Goal: Transaction & Acquisition: Purchase product/service

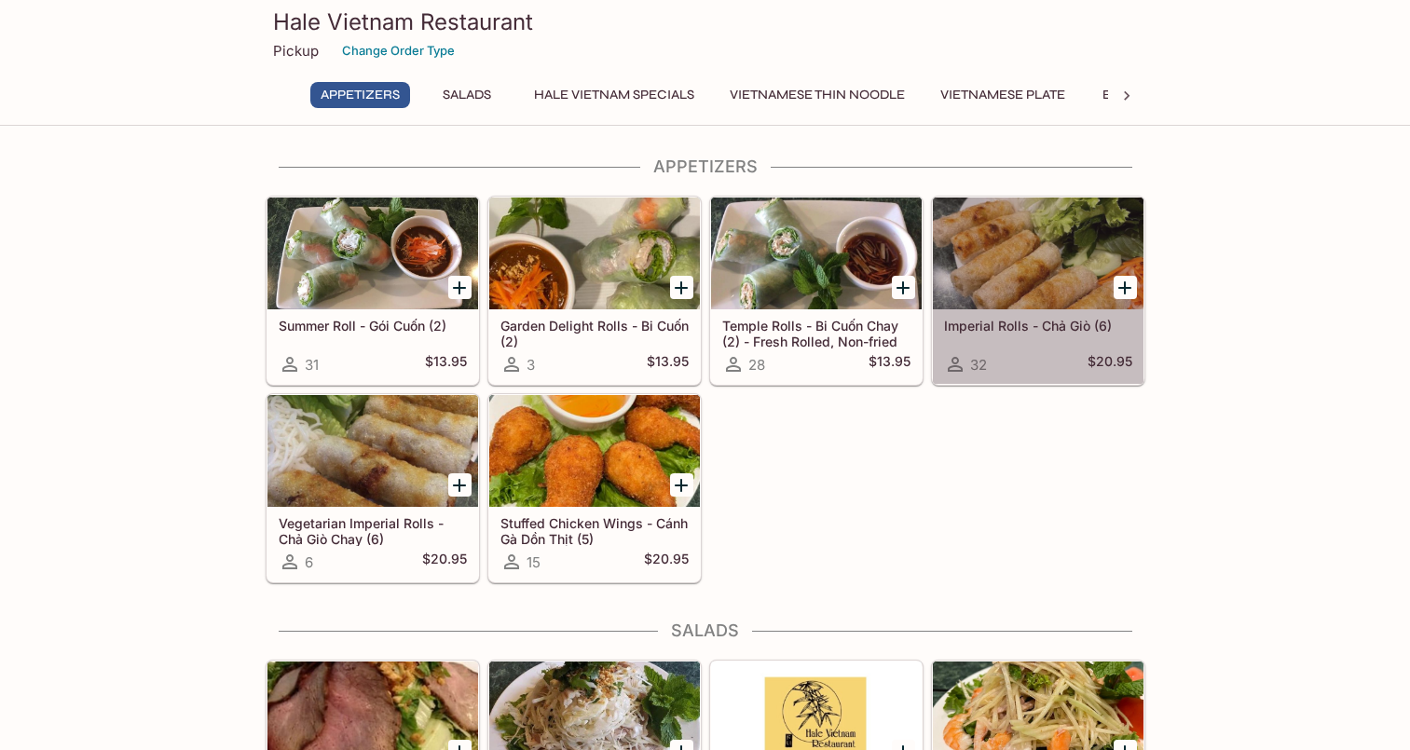
click at [1005, 282] on div at bounding box center [1038, 254] width 211 height 112
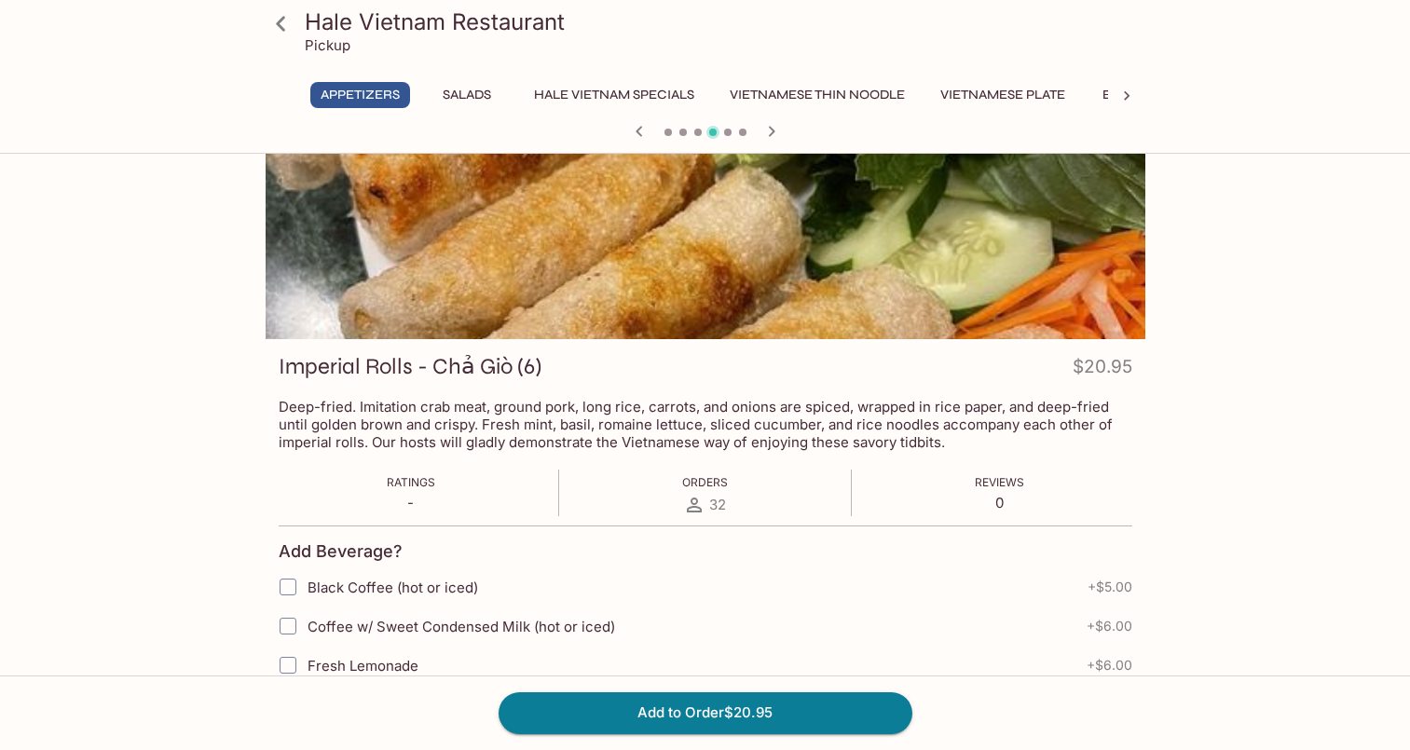
scroll to position [67, 0]
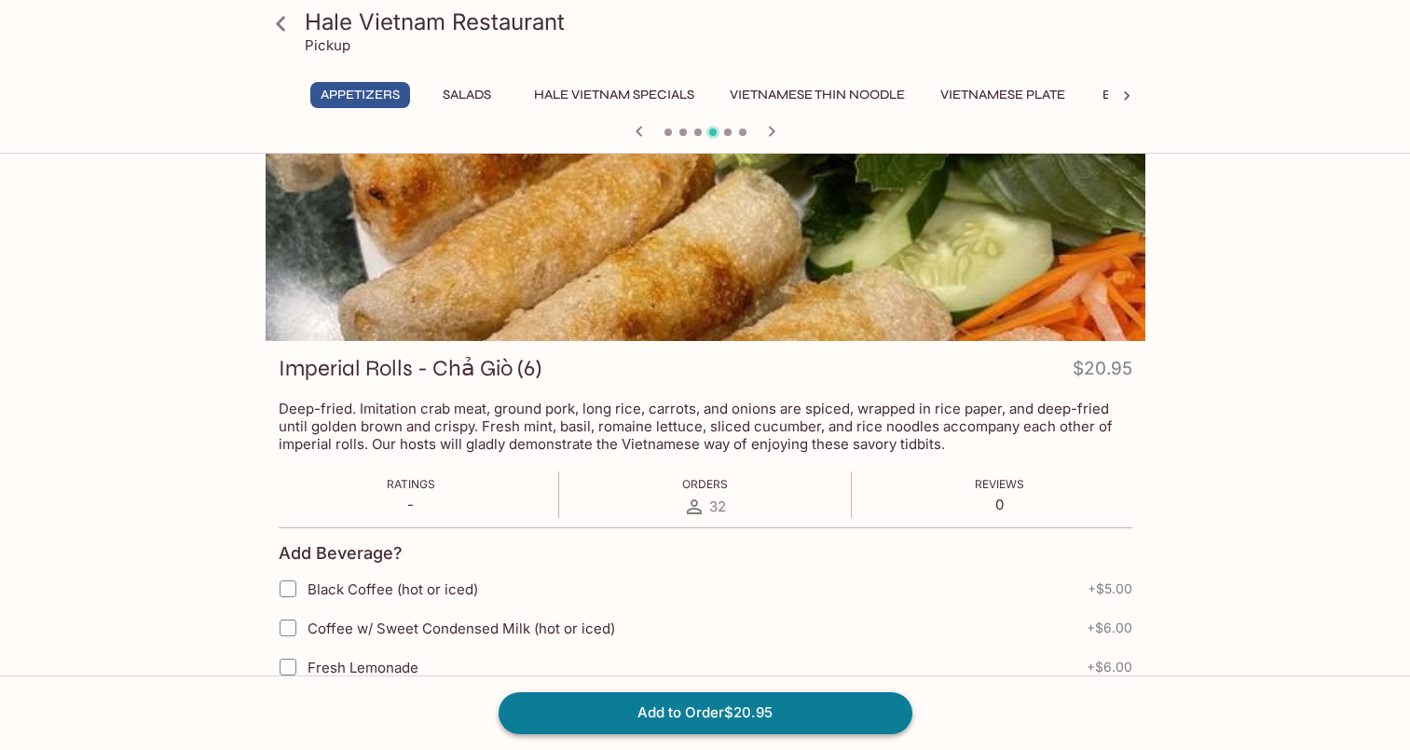
click at [700, 714] on button "Add to Order $20.95" at bounding box center [706, 713] width 414 height 41
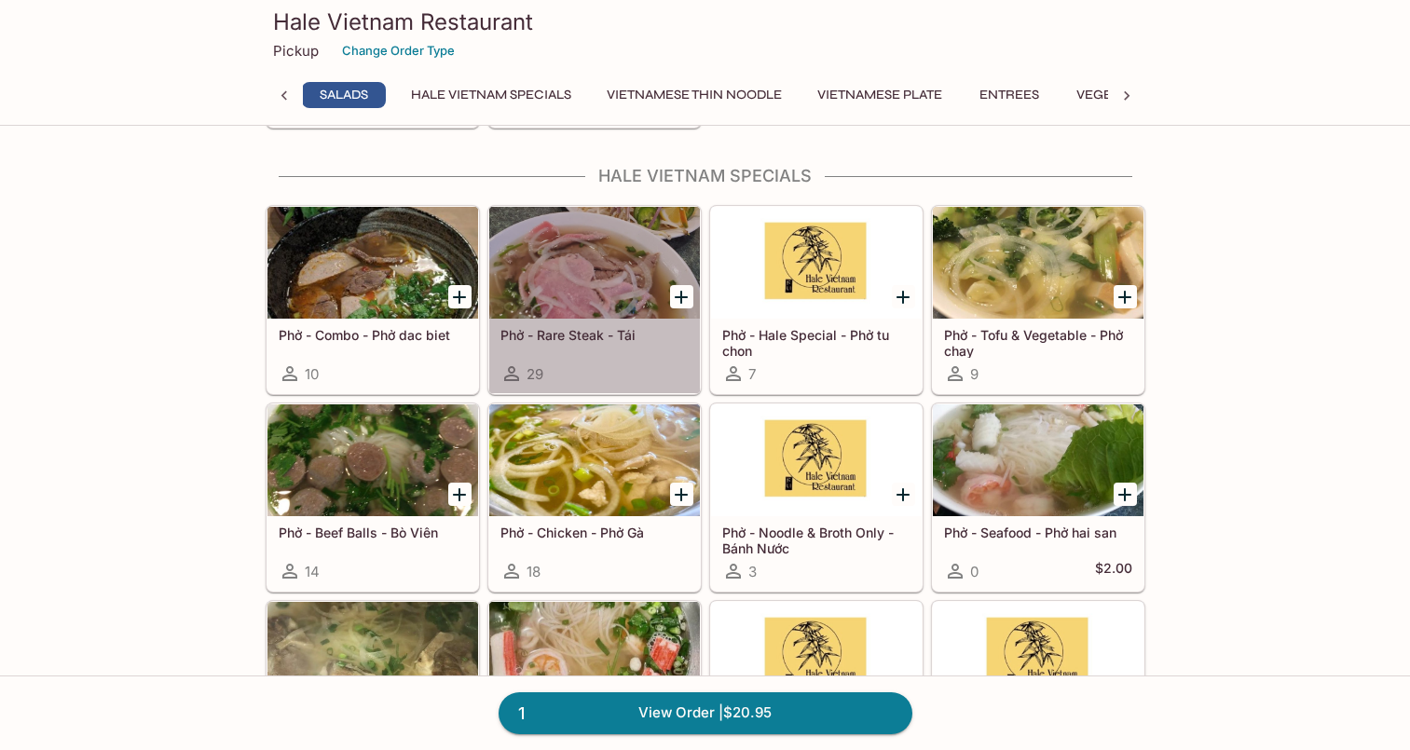
click at [613, 329] on h5 "Phở - Rare Steak - Tái" at bounding box center [595, 335] width 188 height 16
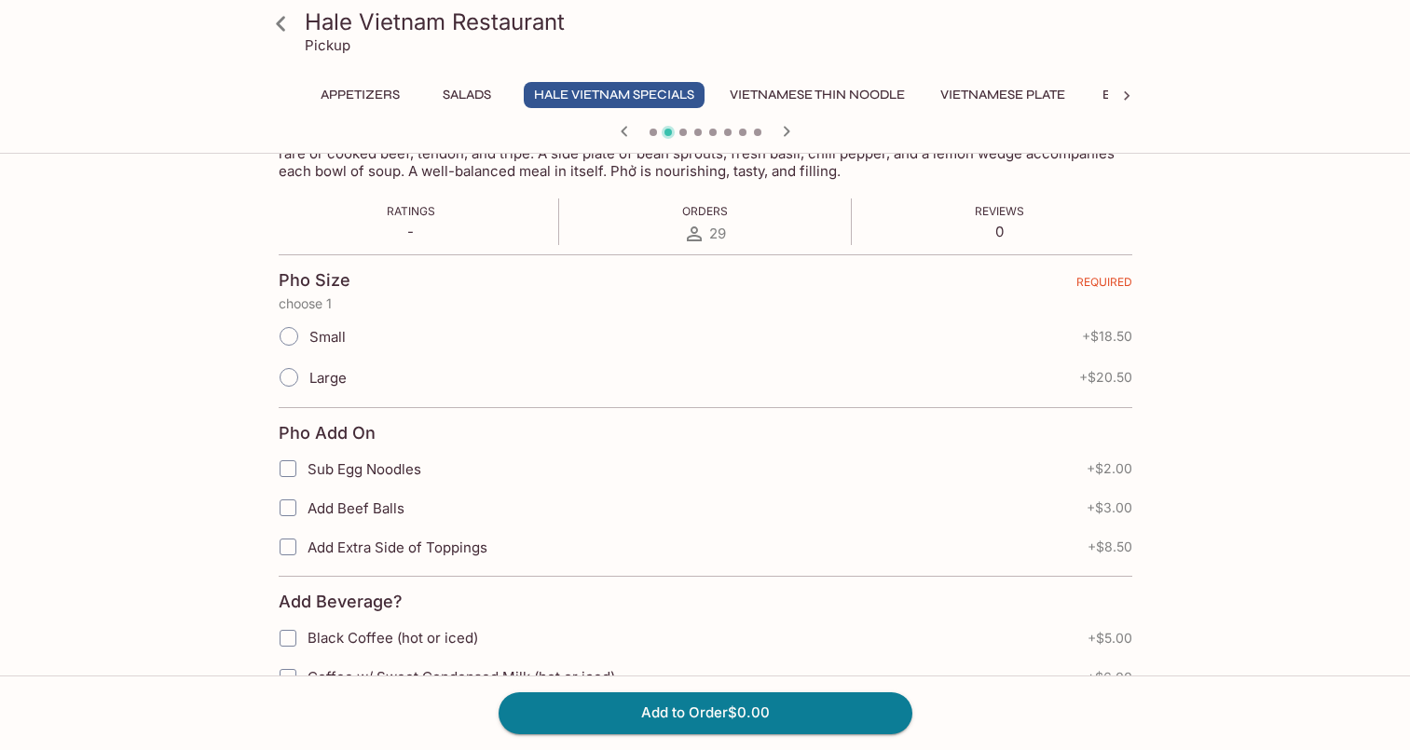
scroll to position [362, 0]
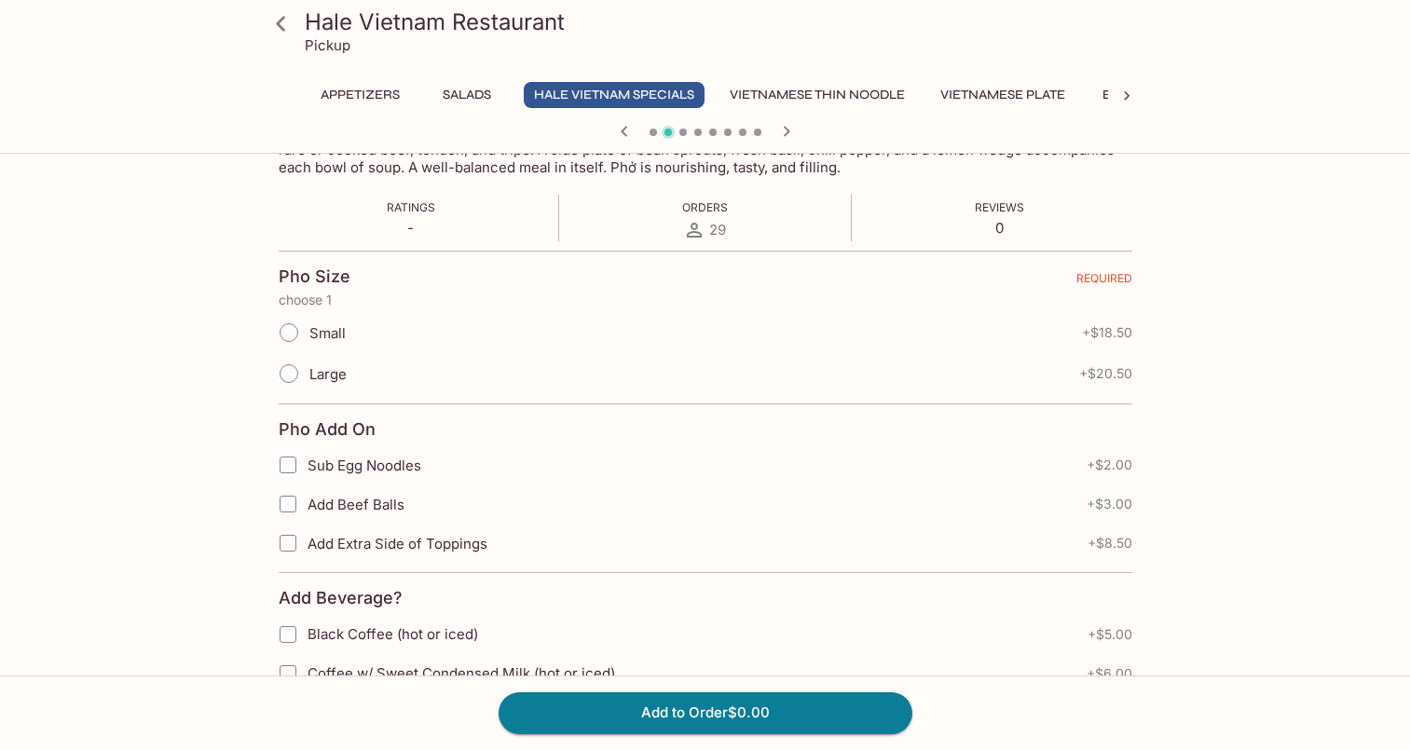
click at [291, 328] on input "Small" at bounding box center [288, 332] width 39 height 39
radio input "true"
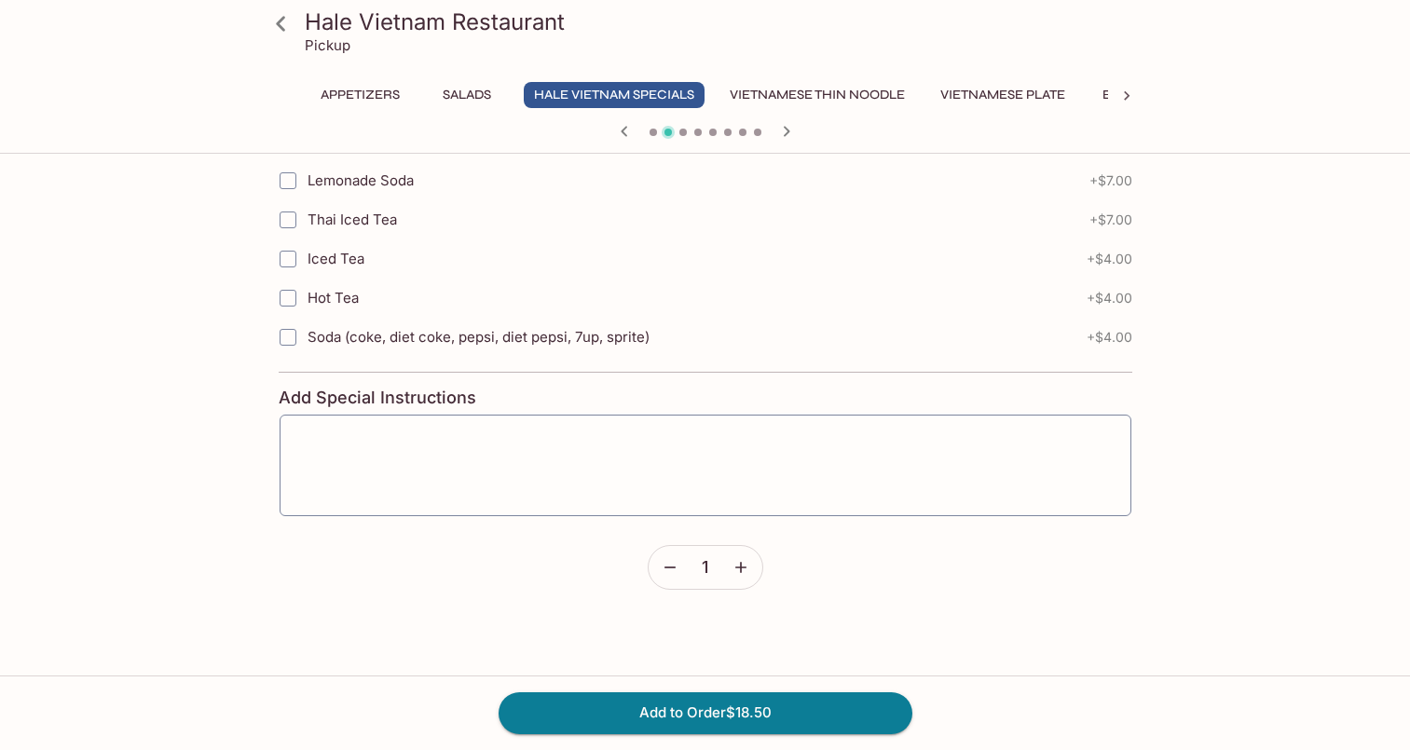
scroll to position [976, 0]
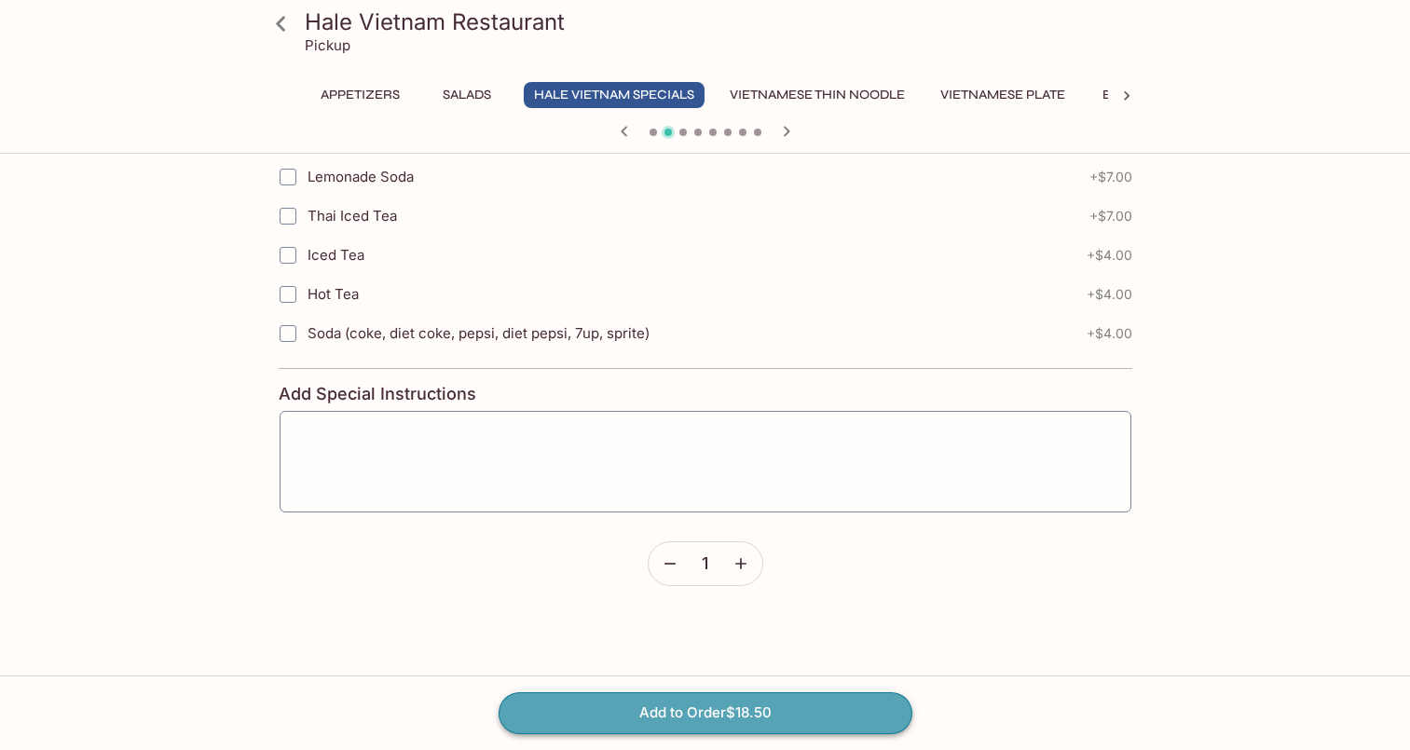
click at [729, 722] on button "Add to Order $18.50" at bounding box center [706, 713] width 414 height 41
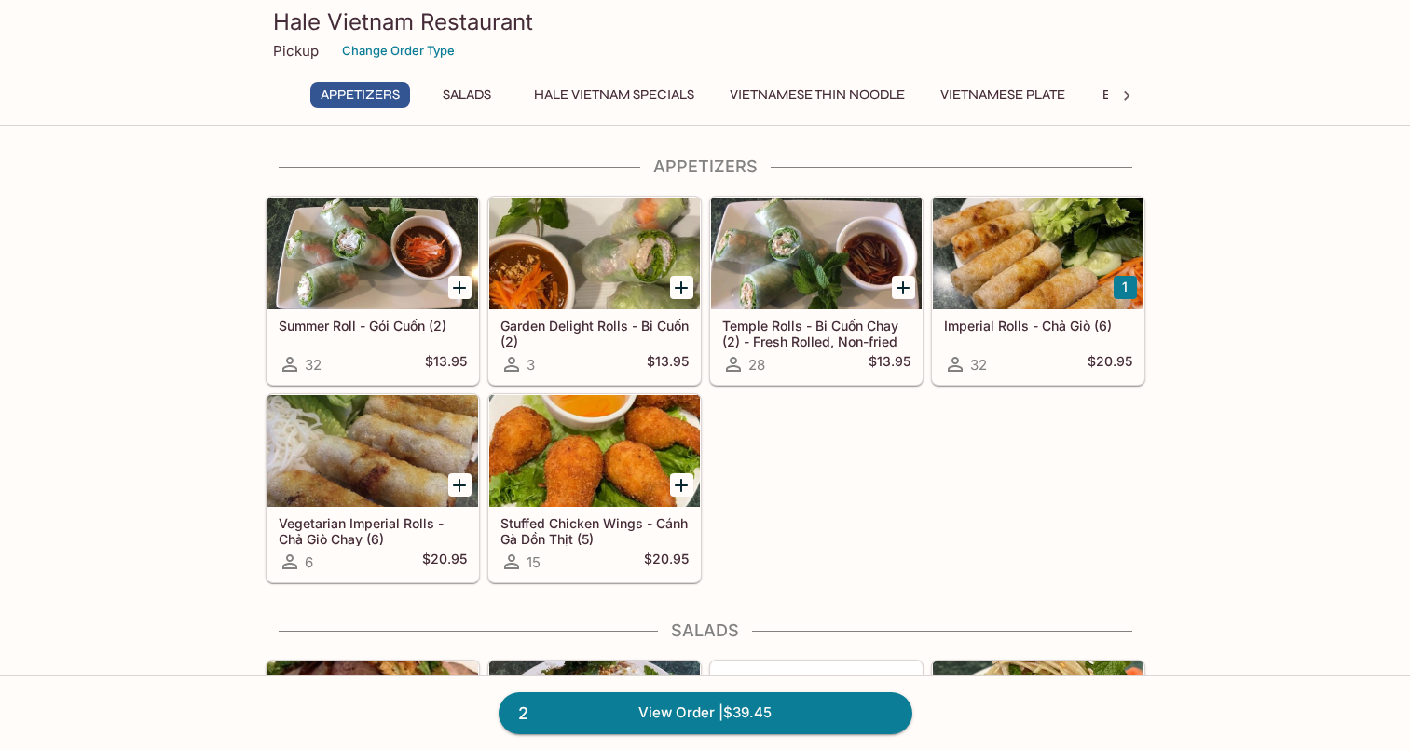
click at [635, 93] on button "Hale Vietnam Specials" at bounding box center [614, 95] width 181 height 26
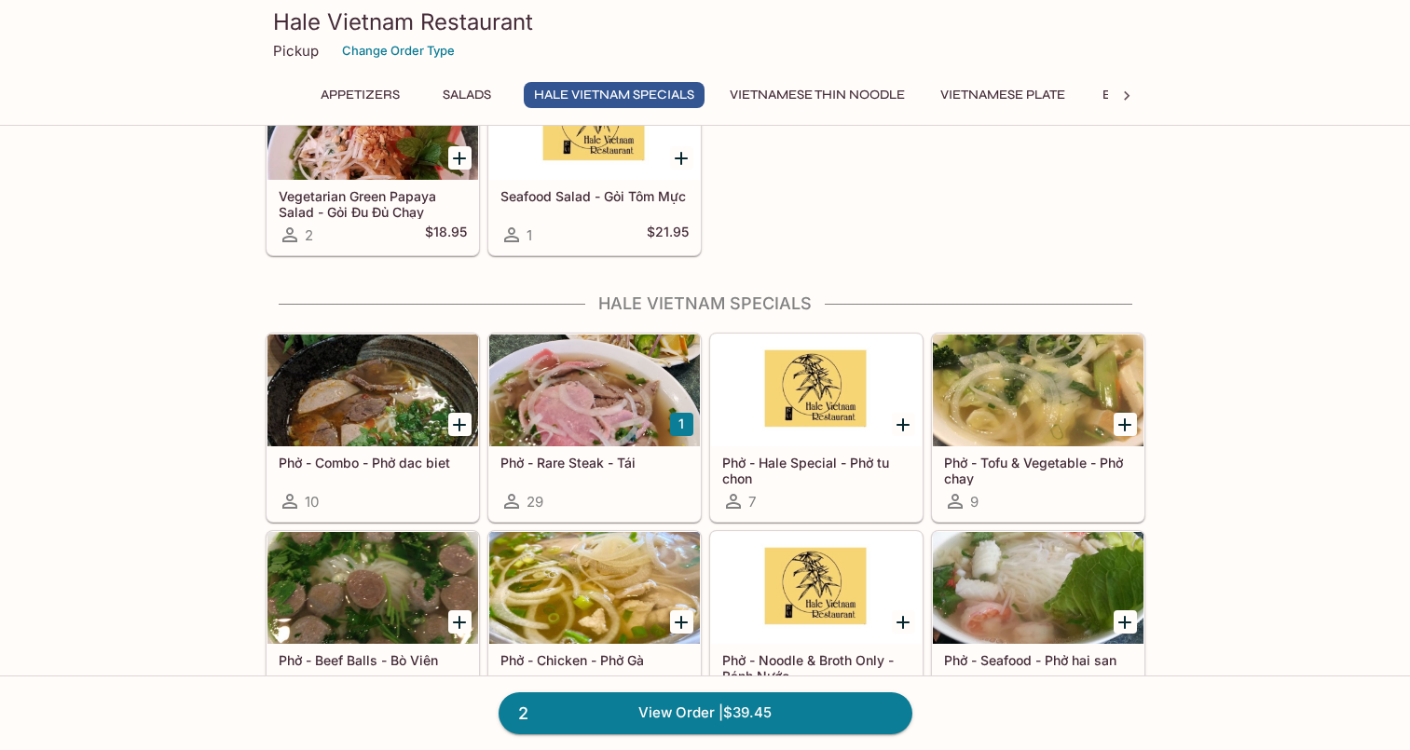
scroll to position [927, 0]
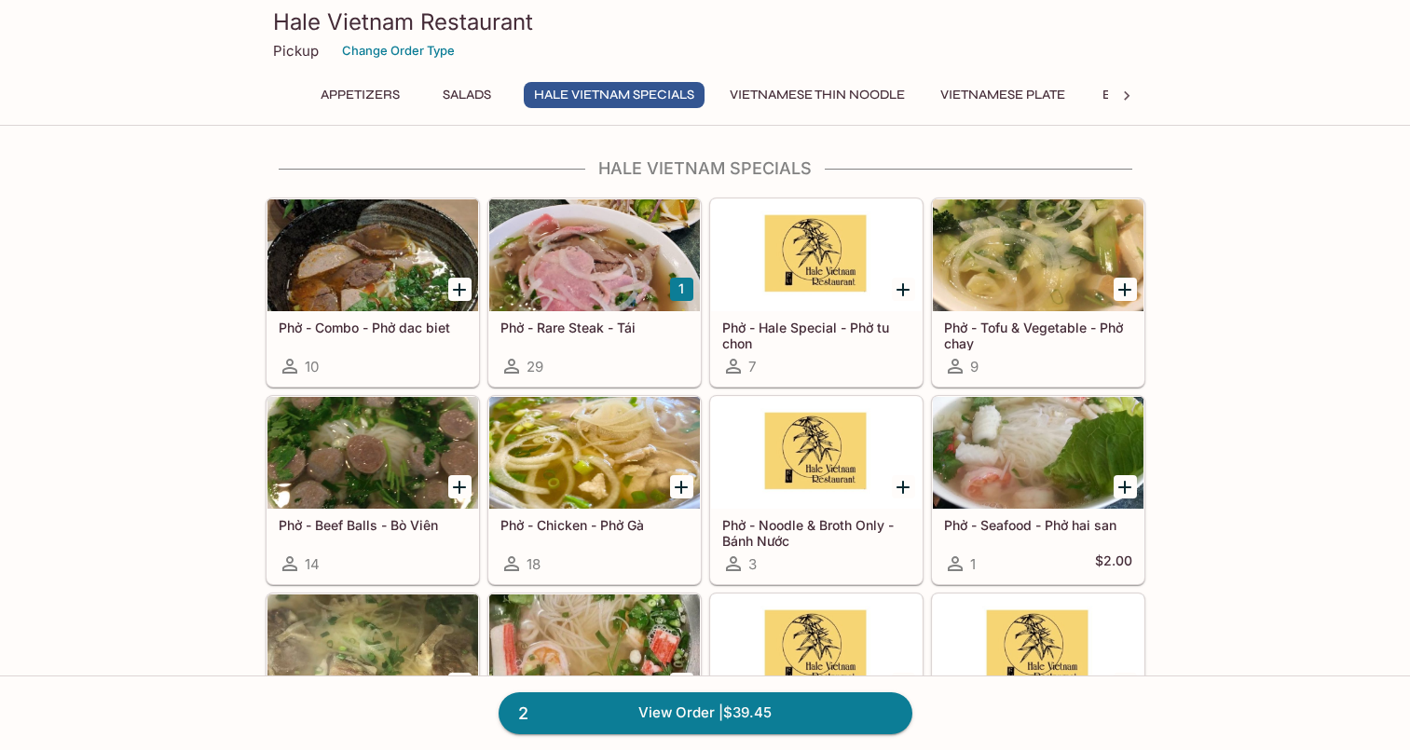
click at [1127, 94] on icon at bounding box center [1127, 95] width 6 height 9
click at [704, 95] on button "Entrees" at bounding box center [700, 95] width 84 height 26
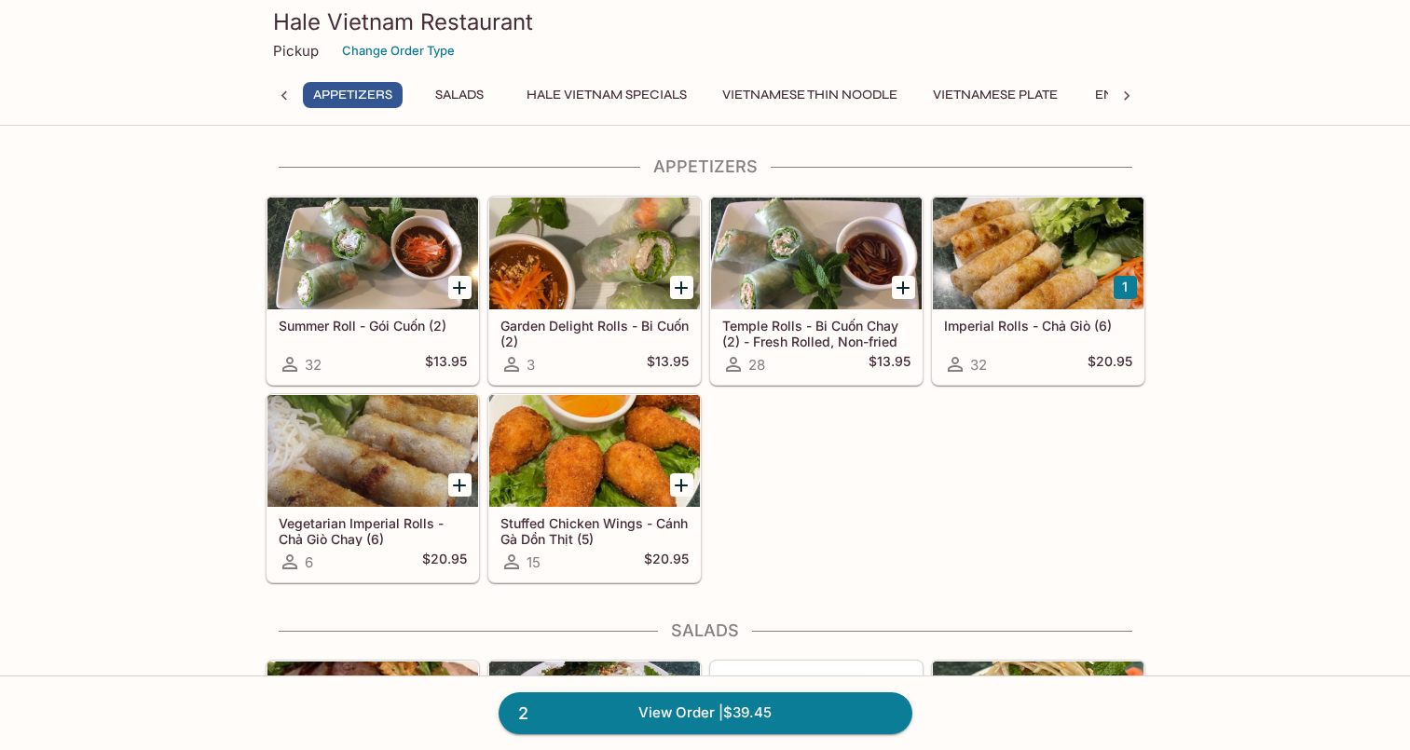
scroll to position [0, 0]
click at [283, 96] on icon at bounding box center [284, 96] width 19 height 19
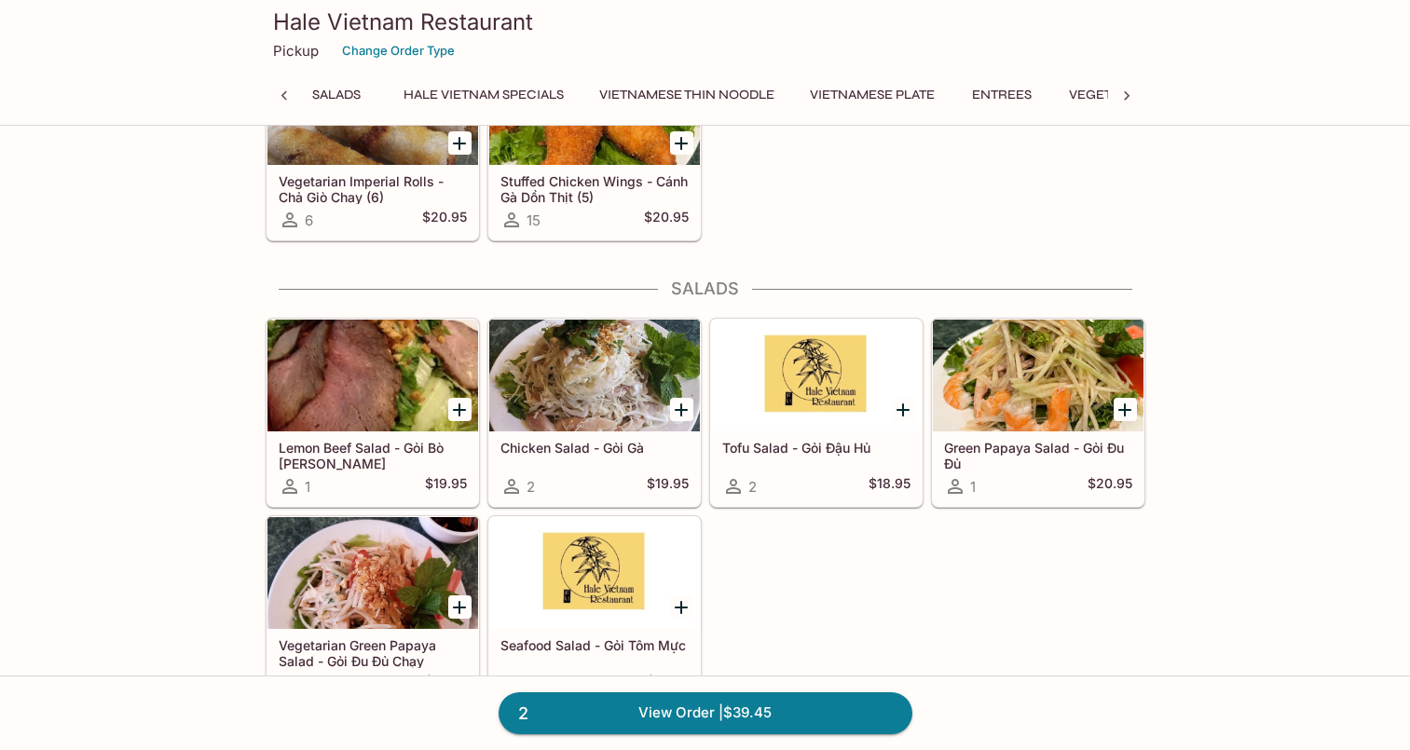
scroll to position [0, 7]
